Goal: Task Accomplishment & Management: Manage account settings

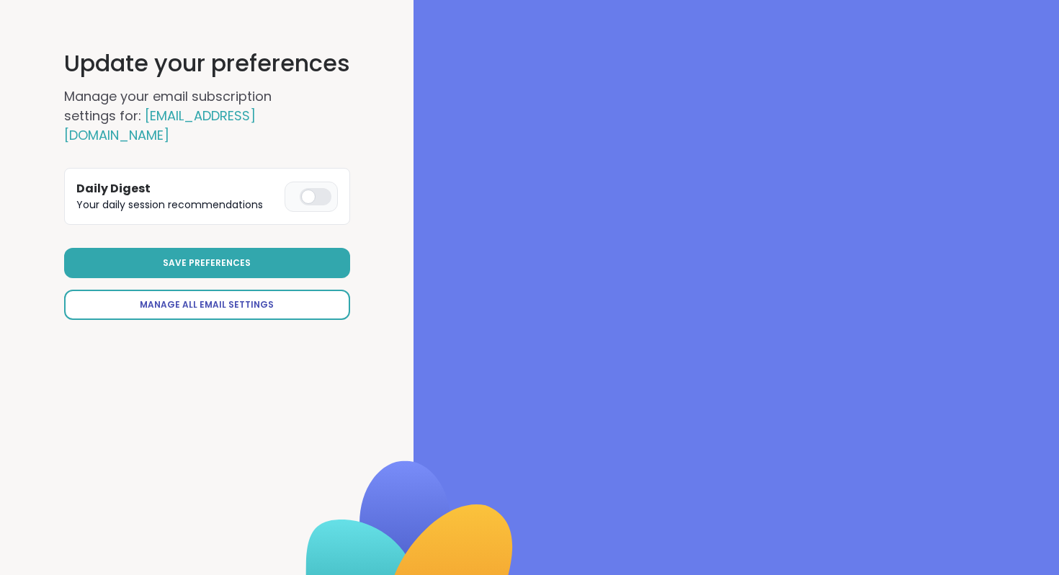
click at [233, 313] on link "Manage All Email Settings" at bounding box center [207, 305] width 286 height 30
select select "**"
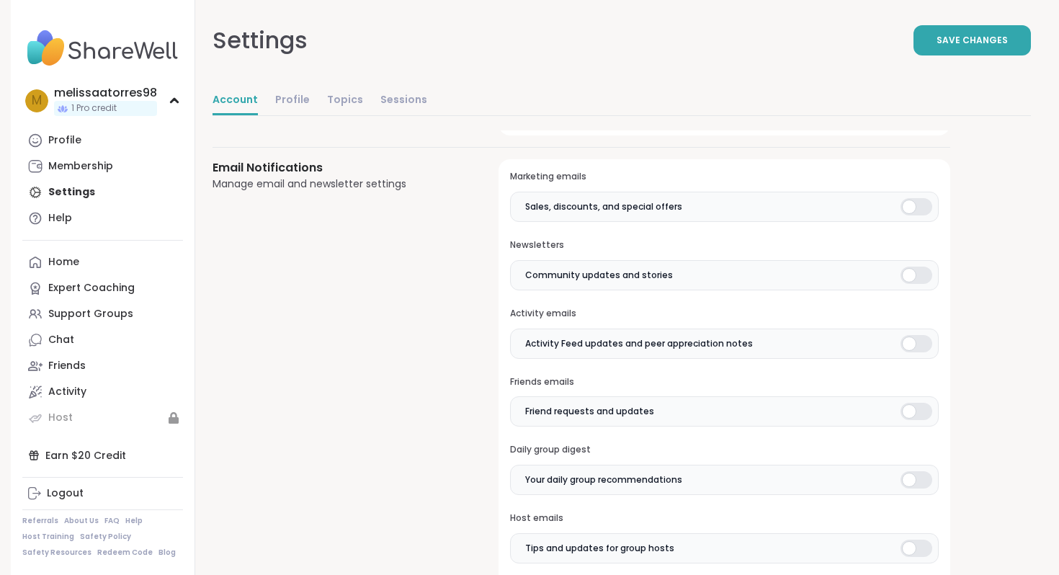
scroll to position [288, 0]
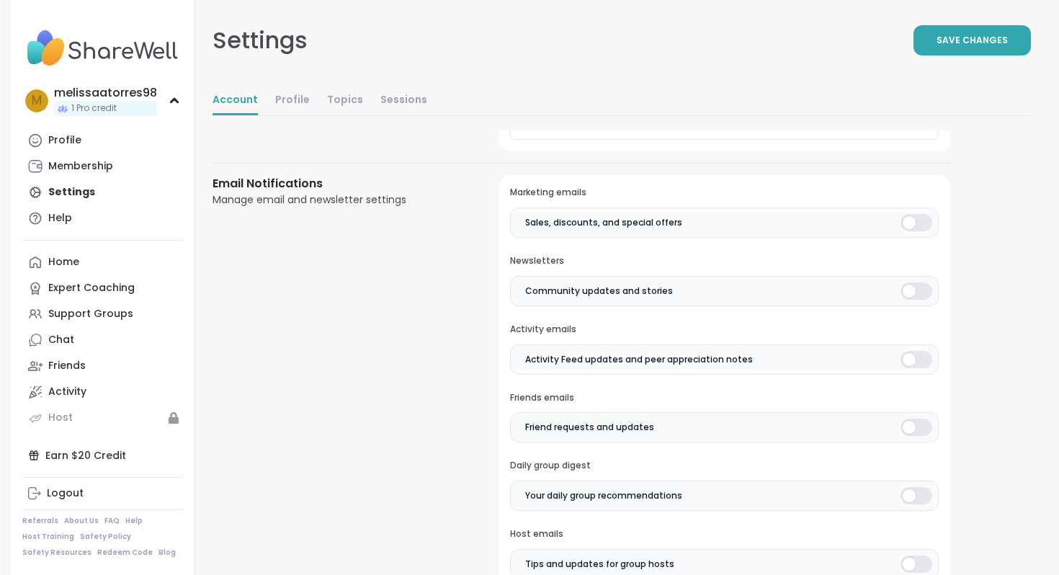
click at [925, 216] on div at bounding box center [917, 222] width 32 height 17
click at [921, 279] on label "Community updates and stories" at bounding box center [724, 291] width 429 height 30
click at [914, 362] on div at bounding box center [917, 359] width 32 height 17
click at [916, 425] on div at bounding box center [917, 427] width 32 height 17
click at [918, 494] on div at bounding box center [917, 495] width 32 height 17
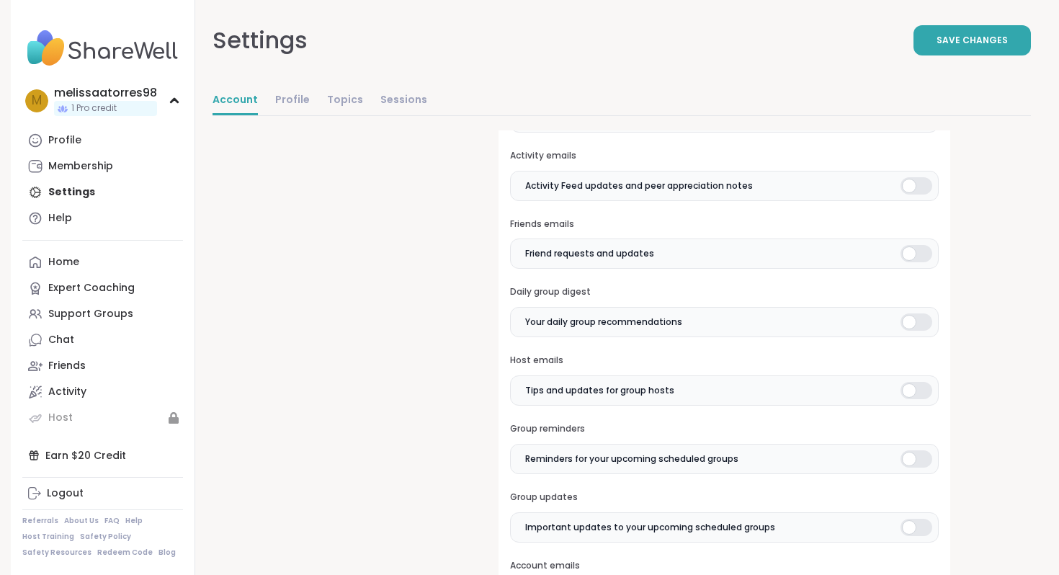
scroll to position [519, 0]
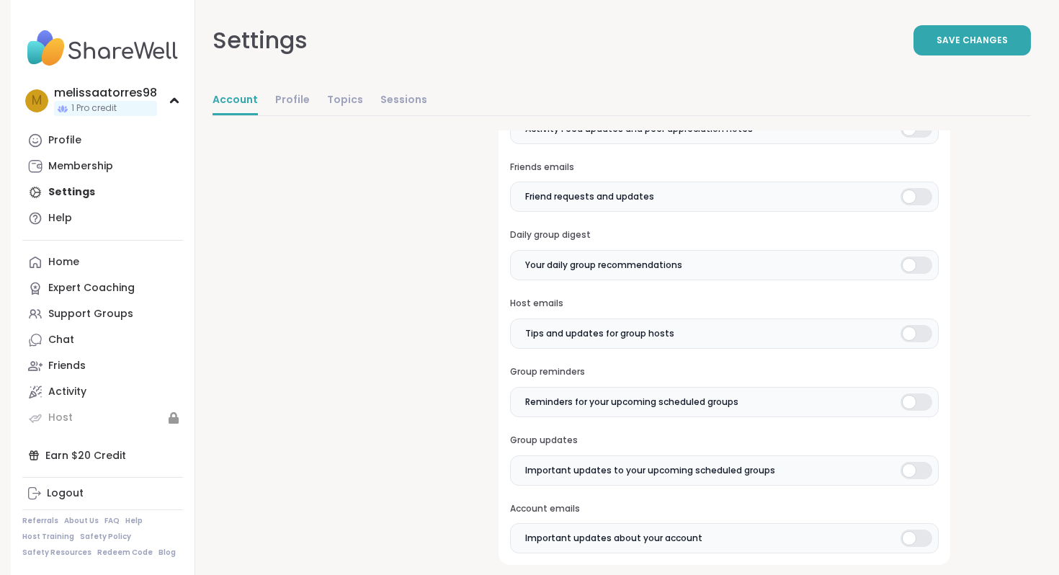
click at [924, 343] on label "Tips and updates for group hosts" at bounding box center [724, 333] width 429 height 30
click at [922, 392] on label "Reminders for your upcoming scheduled groups" at bounding box center [724, 402] width 429 height 30
click at [919, 484] on label "Important updates to your upcoming scheduled groups" at bounding box center [724, 470] width 429 height 30
click at [991, 481] on div "**********" at bounding box center [622, 427] width 819 height 1630
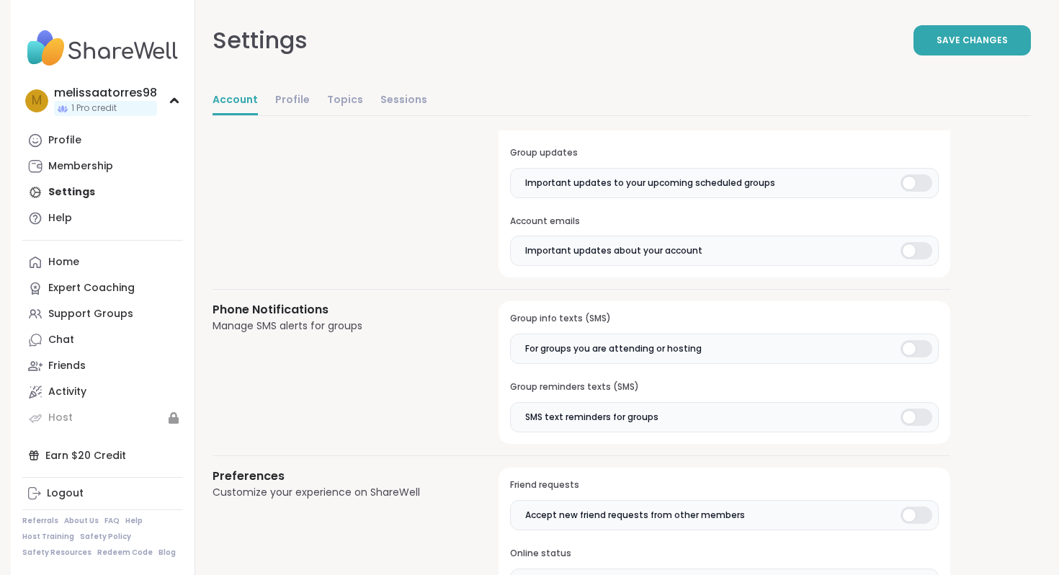
scroll to position [807, 0]
click at [921, 244] on div at bounding box center [917, 249] width 32 height 17
click at [916, 344] on div at bounding box center [917, 347] width 32 height 17
click at [916, 424] on div at bounding box center [917, 416] width 32 height 17
click at [918, 504] on label "Accept new friend requests from other members" at bounding box center [724, 514] width 429 height 30
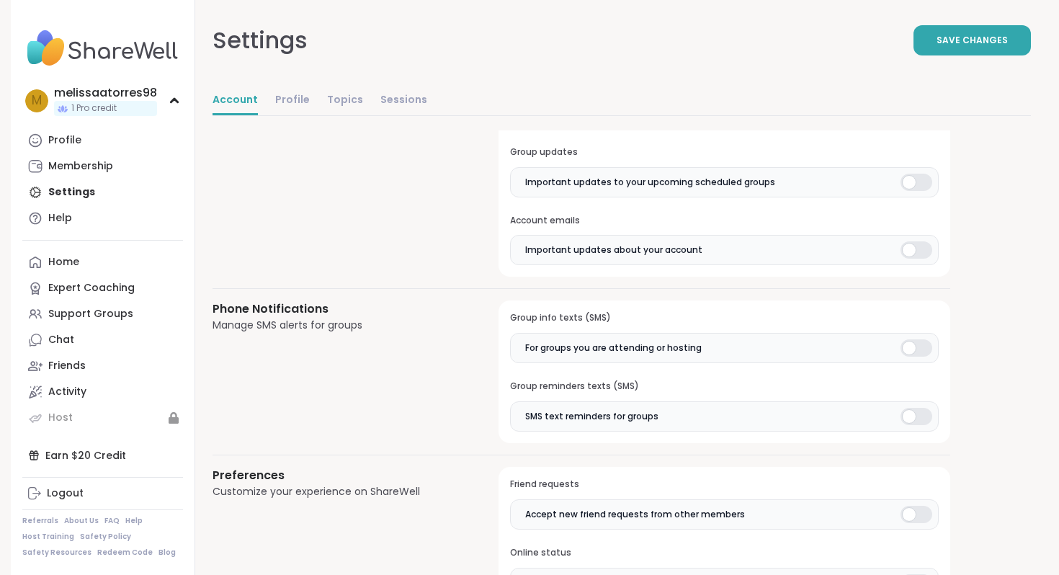
click at [979, 471] on div "**********" at bounding box center [622, 138] width 819 height 1630
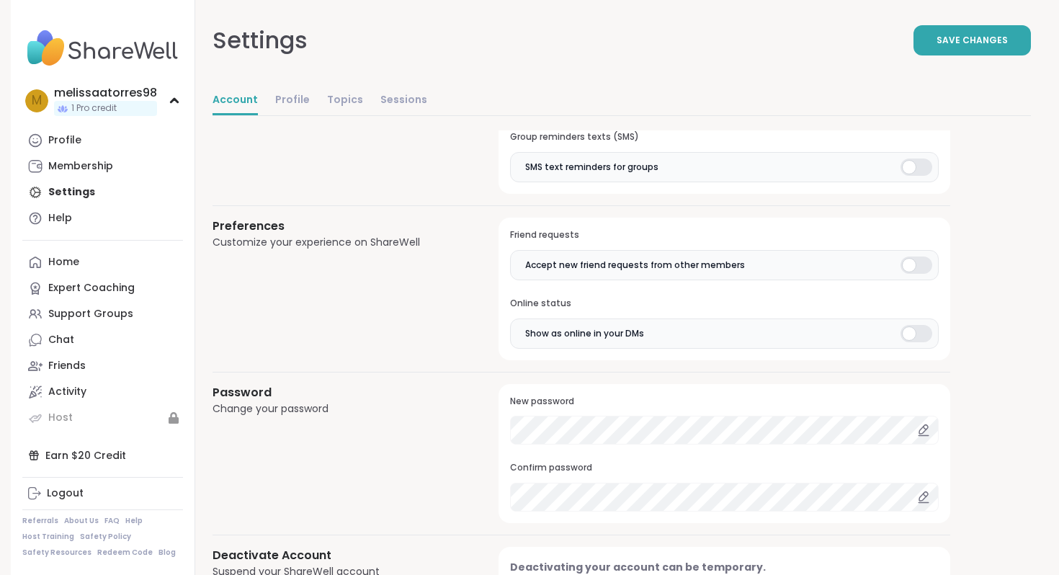
scroll to position [1124, 0]
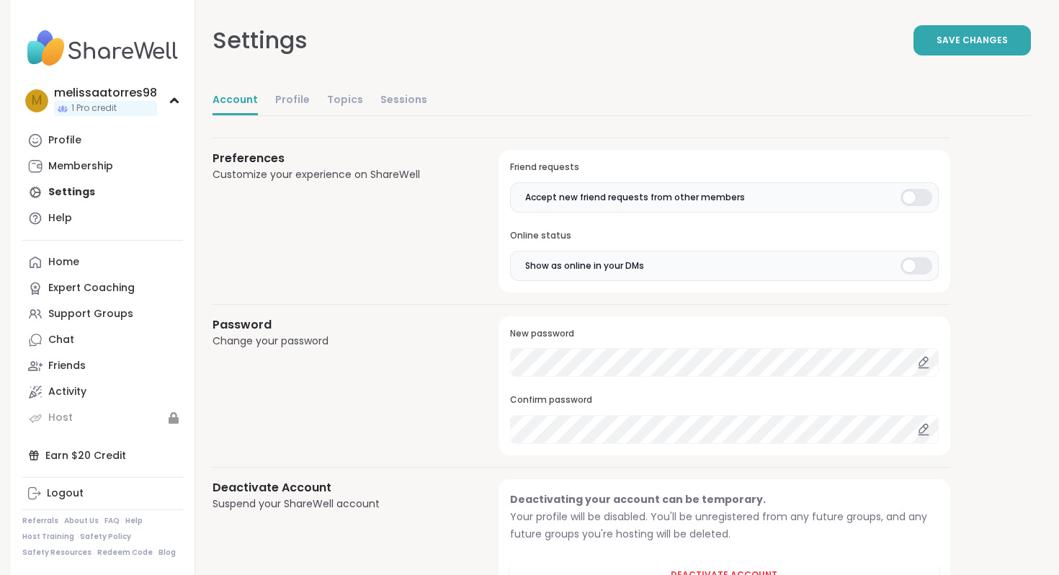
click at [917, 266] on div at bounding box center [917, 265] width 32 height 17
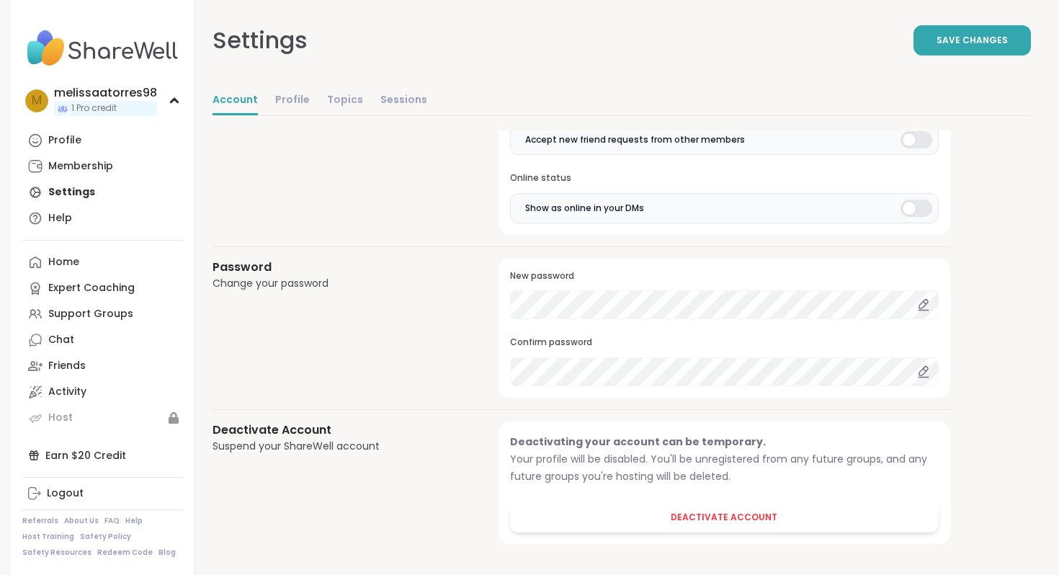
scroll to position [1185, 0]
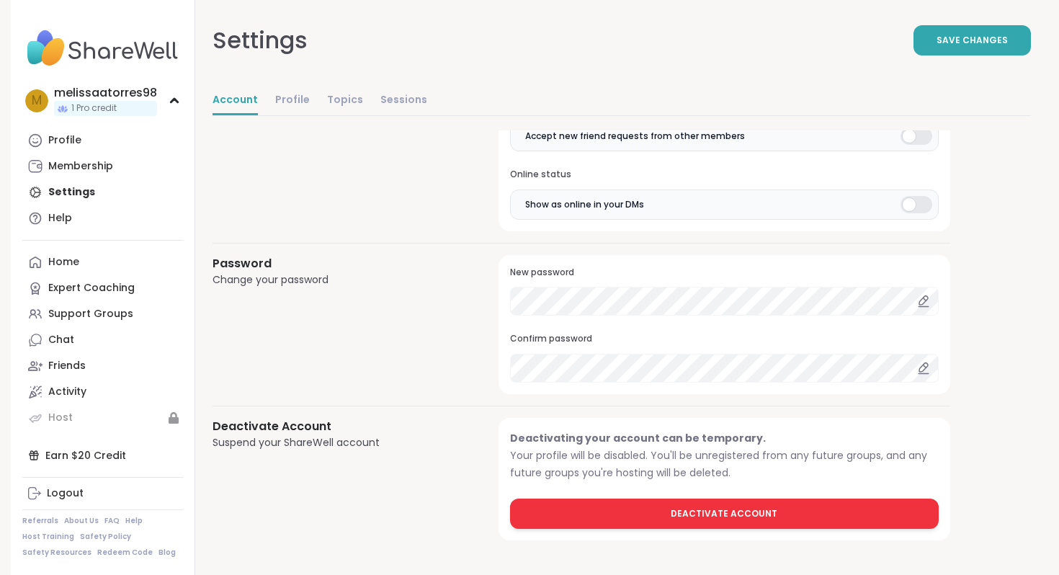
click at [726, 526] on button "Deactivate Account" at bounding box center [724, 514] width 429 height 30
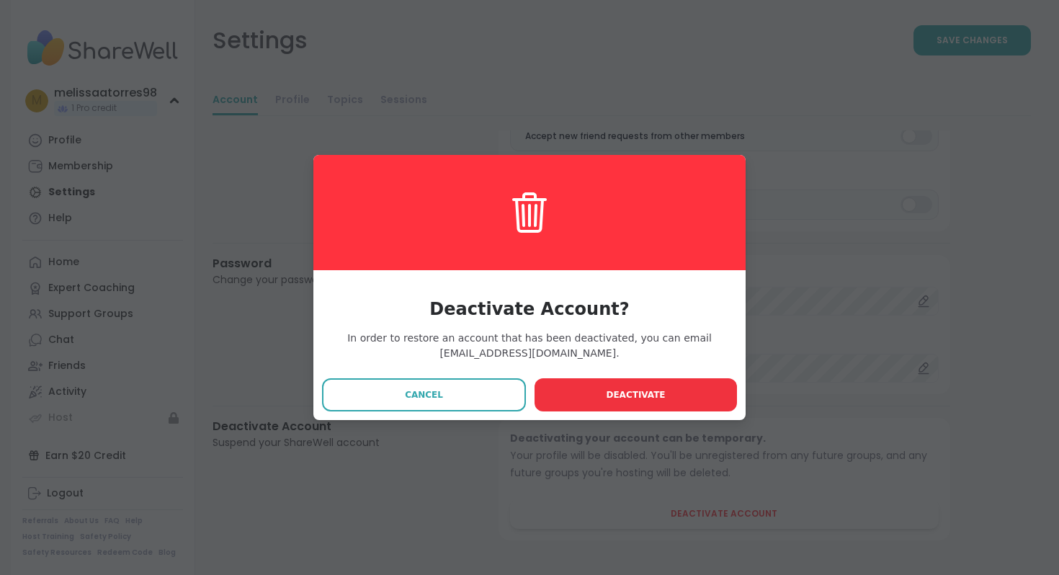
click at [654, 401] on span "Deactivate" at bounding box center [635, 394] width 59 height 13
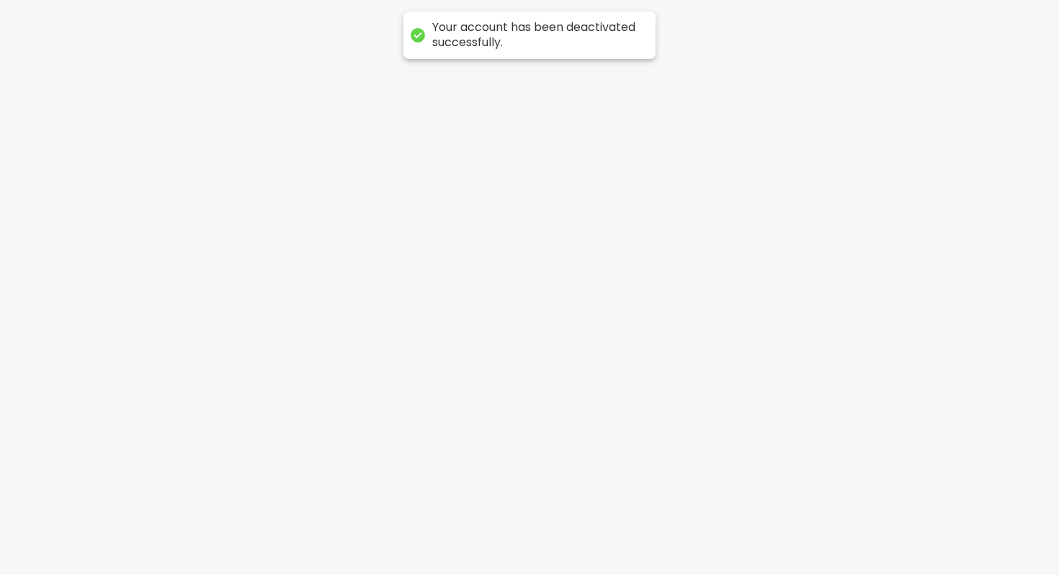
scroll to position [0, 0]
